Goal: Task Accomplishment & Management: Use online tool/utility

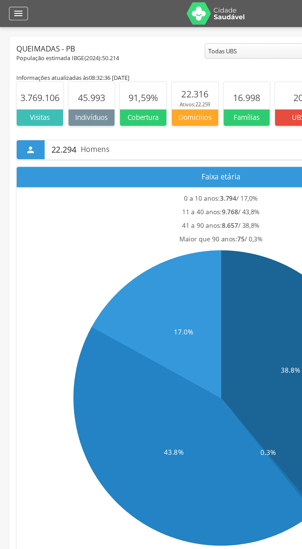
click at [9, 8] on div "" at bounding box center [12, 9] width 13 height 9
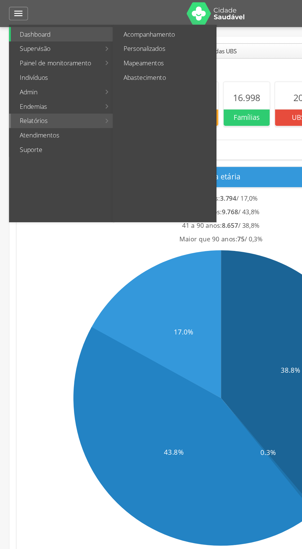
click at [24, 83] on link "Relatórios" at bounding box center [37, 83] width 61 height 10
click at [103, 31] on link "Personalizados" at bounding box center [112, 33] width 69 height 10
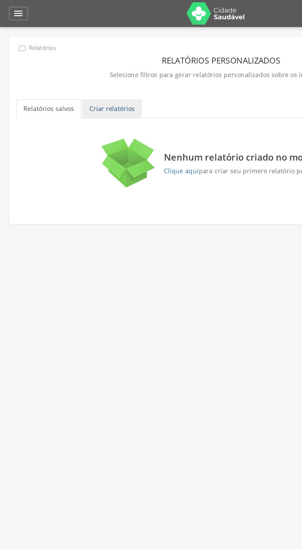
click at [72, 75] on link "Criar relatórios" at bounding box center [76, 74] width 41 height 13
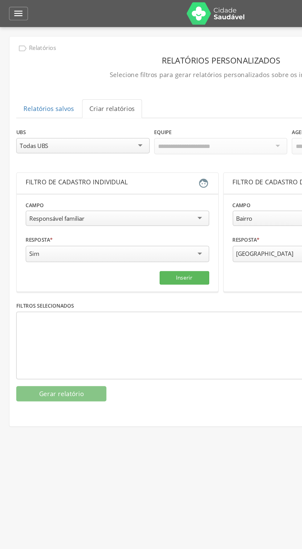
click at [34, 150] on div "Responsável familiar" at bounding box center [39, 149] width 38 height 6
